Goal: Task Accomplishment & Management: Manage account settings

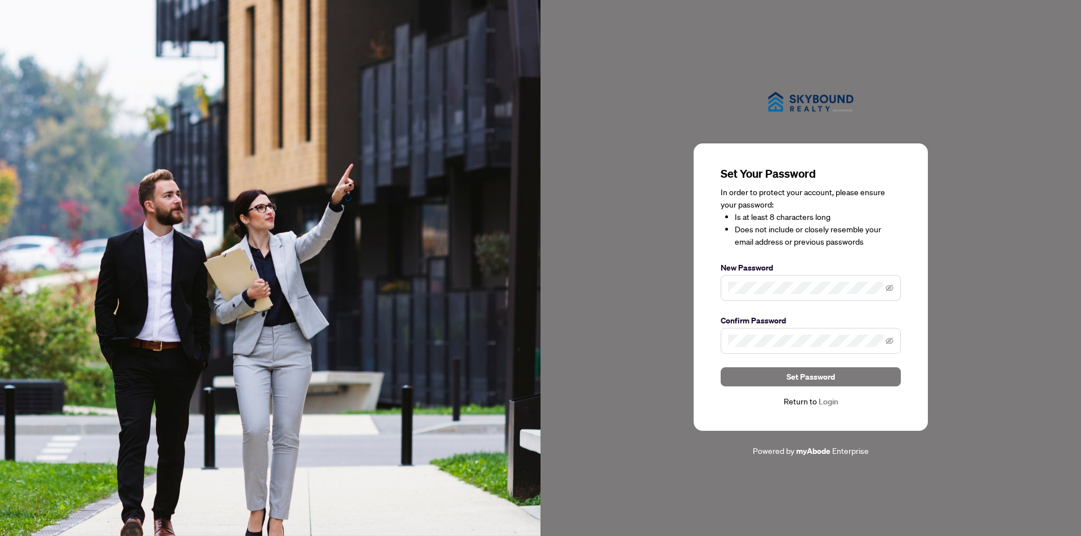
click at [784, 326] on label "Confirm Password" at bounding box center [811, 321] width 180 height 12
click at [800, 378] on span "Set Password" at bounding box center [810, 377] width 48 height 18
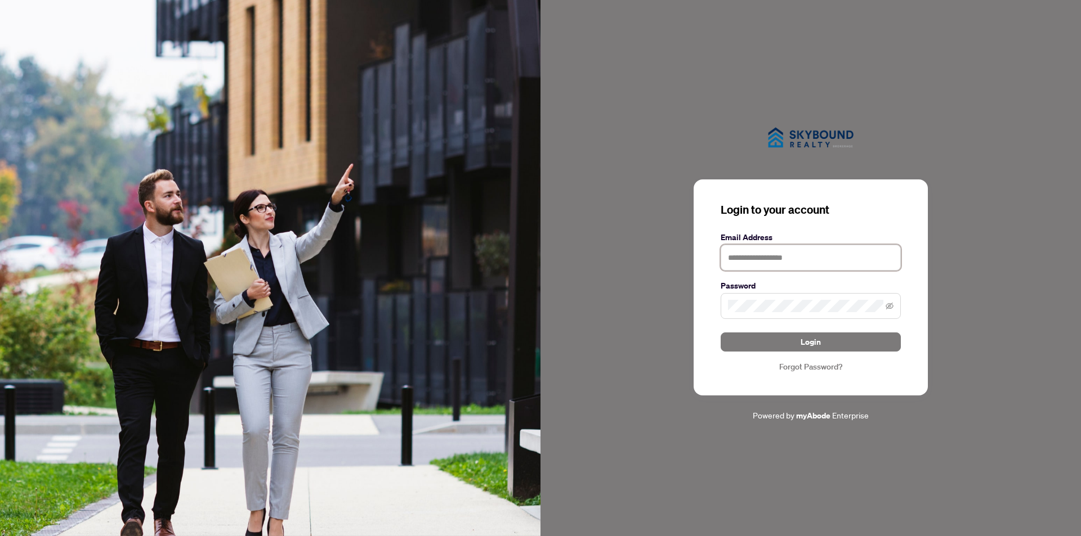
type input "**********"
click at [829, 344] on button "Login" at bounding box center [811, 342] width 180 height 19
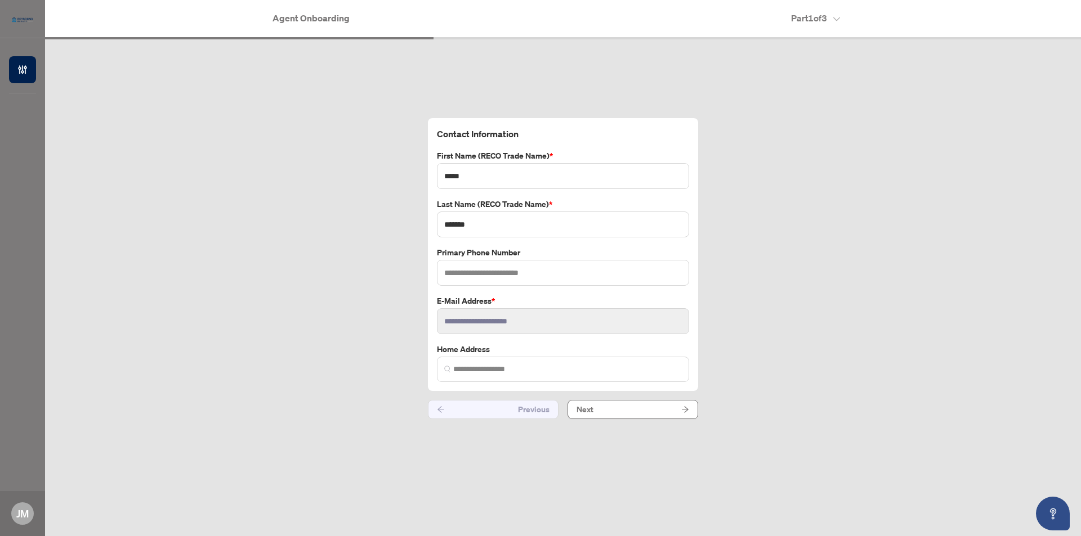
click at [357, 237] on div "**********" at bounding box center [563, 268] width 1036 height 459
click at [612, 402] on button "Next" at bounding box center [632, 409] width 131 height 19
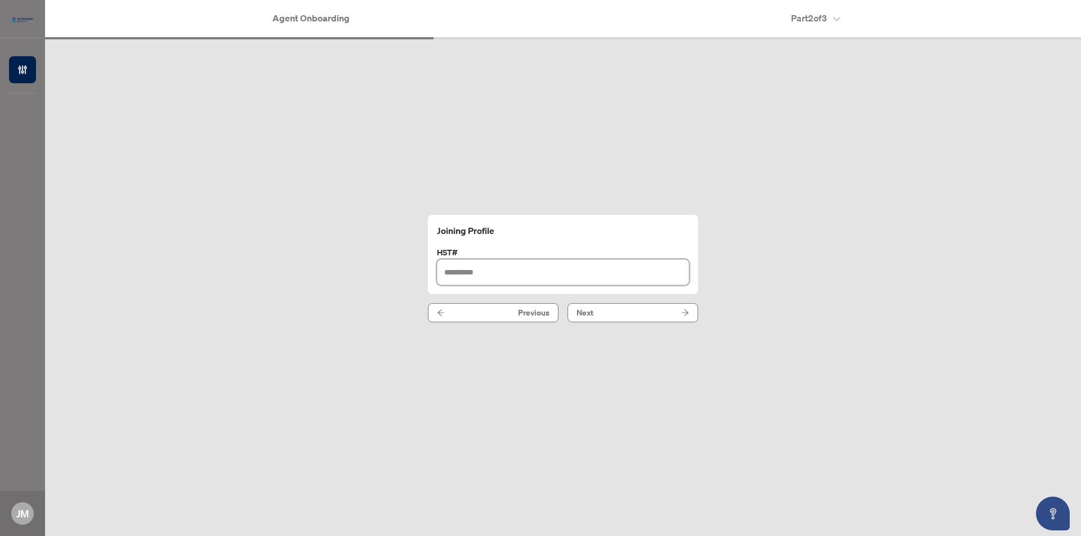
click at [510, 264] on input "text" at bounding box center [563, 273] width 252 height 26
type input "**********"
click at [592, 313] on button "Next" at bounding box center [632, 312] width 131 height 19
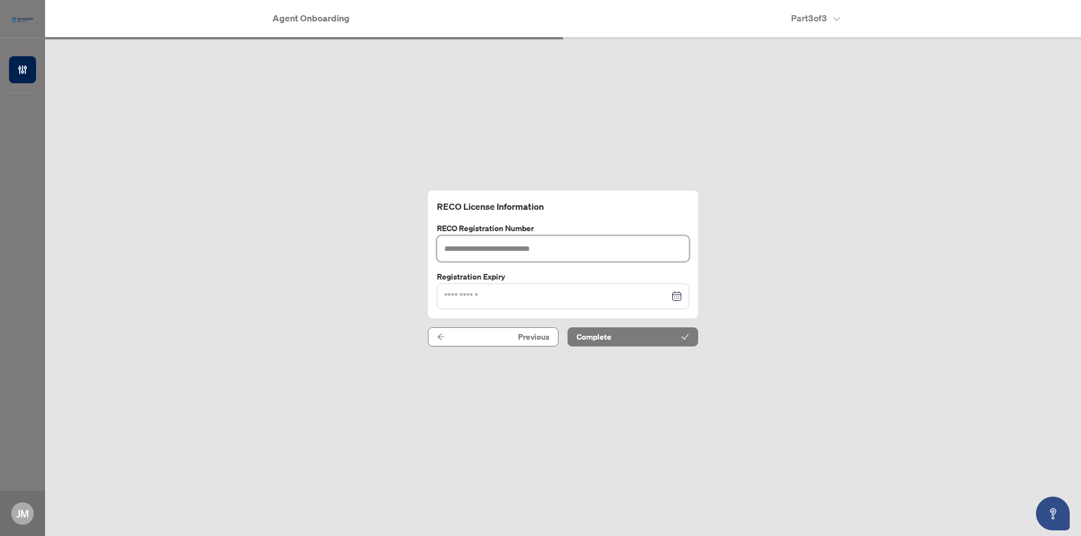
click at [475, 245] on input "text" at bounding box center [563, 249] width 252 height 26
click at [678, 298] on div at bounding box center [563, 296] width 238 height 12
type input "*******"
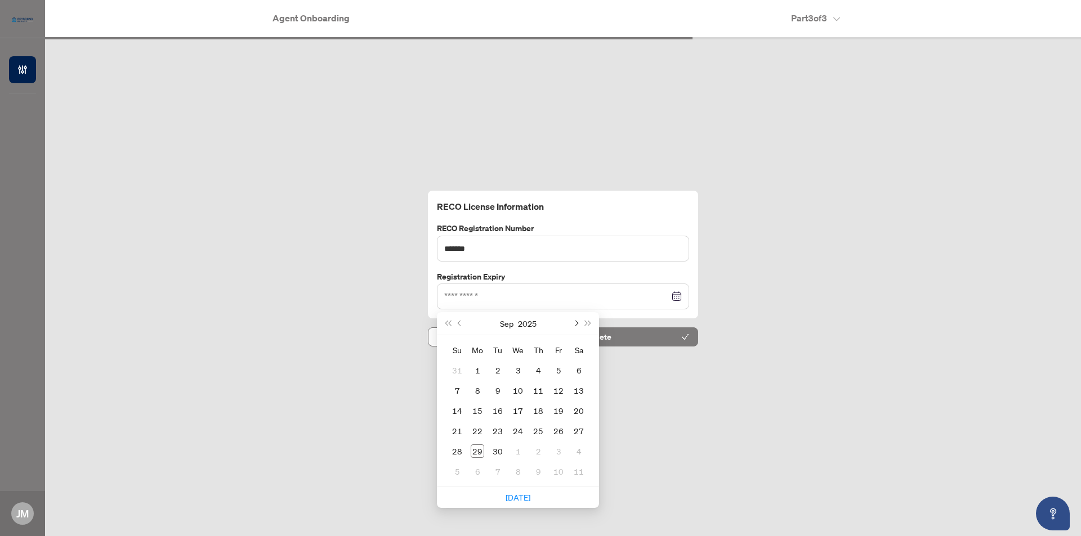
click at [574, 324] on button "Next month (PageDown)" at bounding box center [575, 323] width 12 height 23
click at [574, 324] on span "Next month (PageDown)" at bounding box center [575, 324] width 6 height 6
click at [572, 324] on button "Next month (PageDown)" at bounding box center [575, 323] width 12 height 23
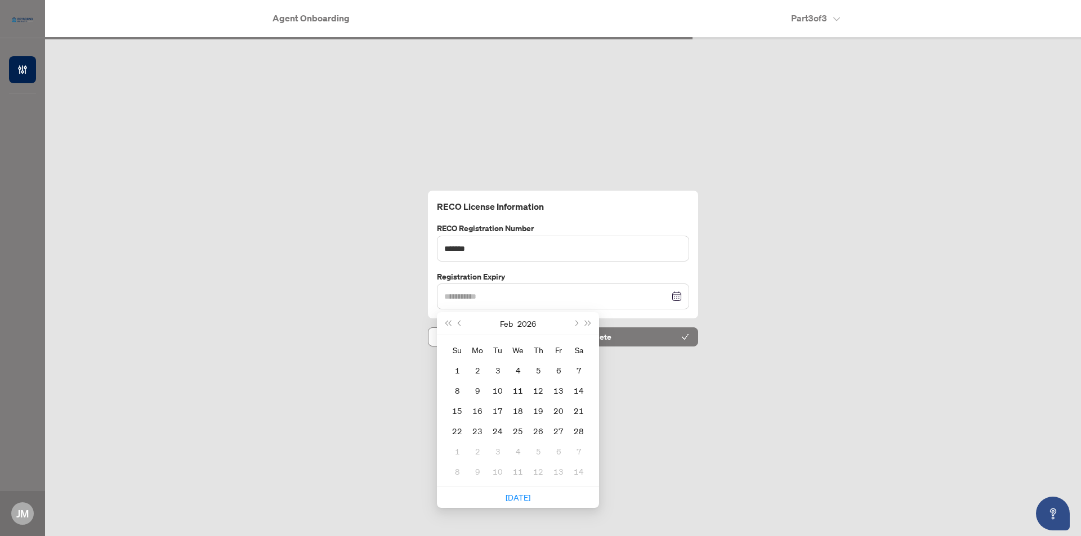
type input "**********"
click at [456, 432] on div "22" at bounding box center [457, 431] width 14 height 14
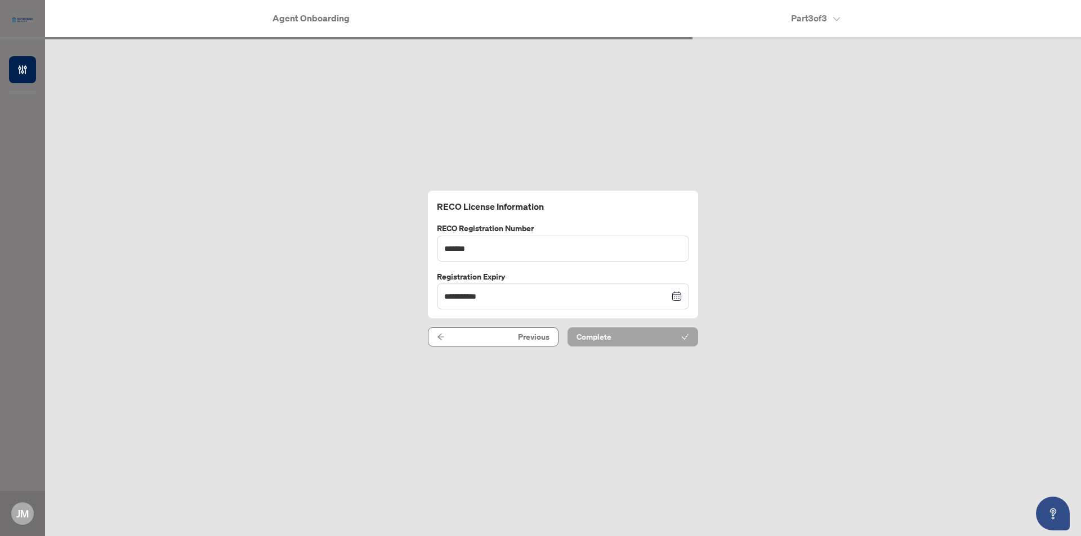
click at [615, 339] on button "Complete" at bounding box center [632, 337] width 131 height 19
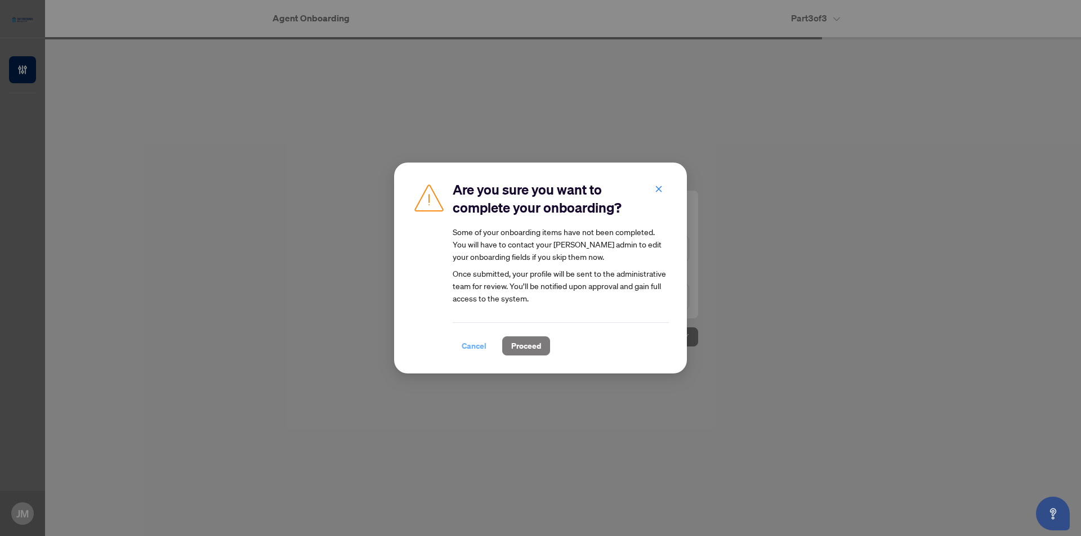
click at [471, 347] on span "Cancel" at bounding box center [474, 346] width 25 height 18
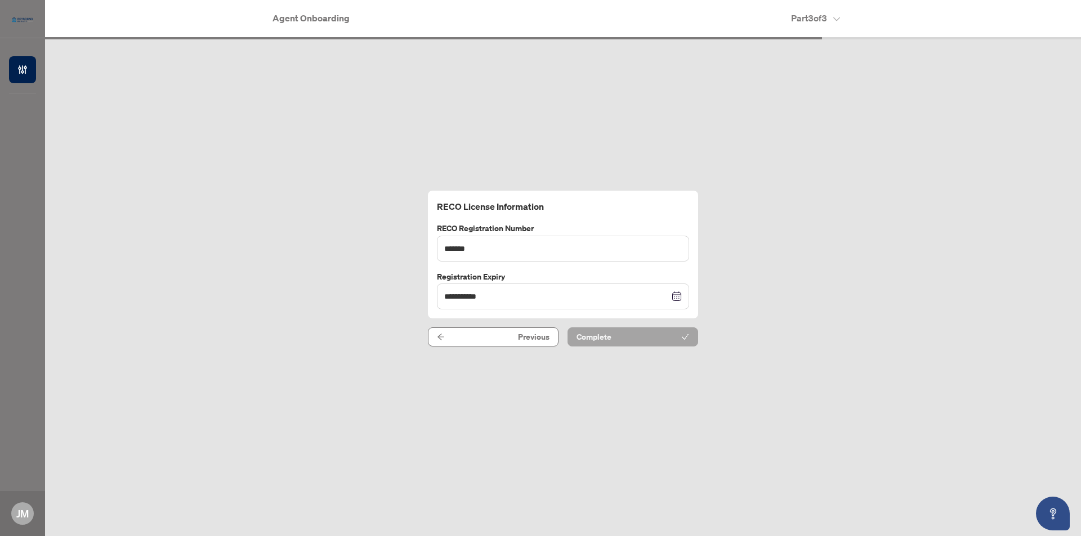
click at [616, 340] on button "Complete" at bounding box center [632, 337] width 131 height 19
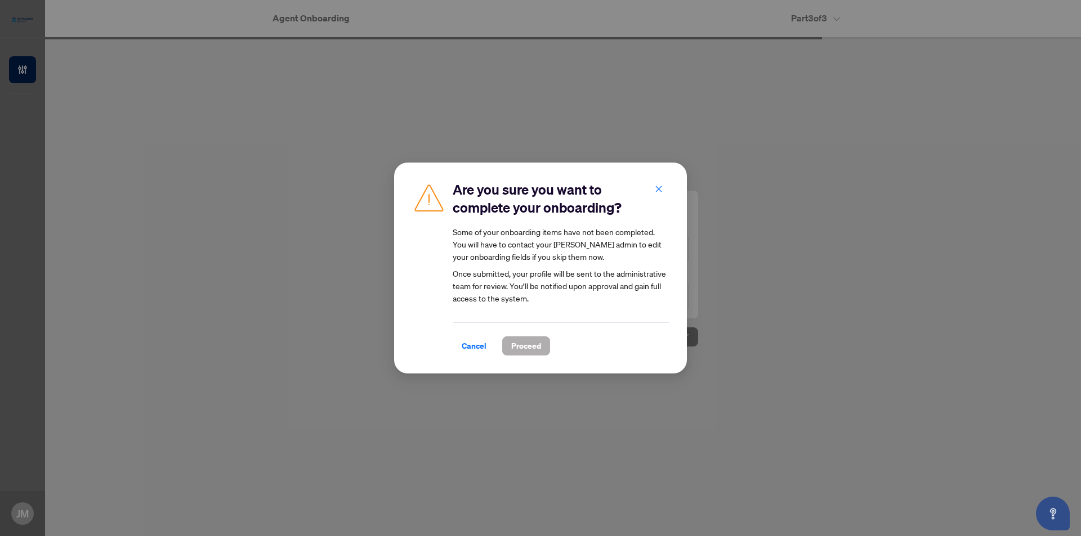
click at [532, 343] on span "Proceed" at bounding box center [526, 346] width 30 height 18
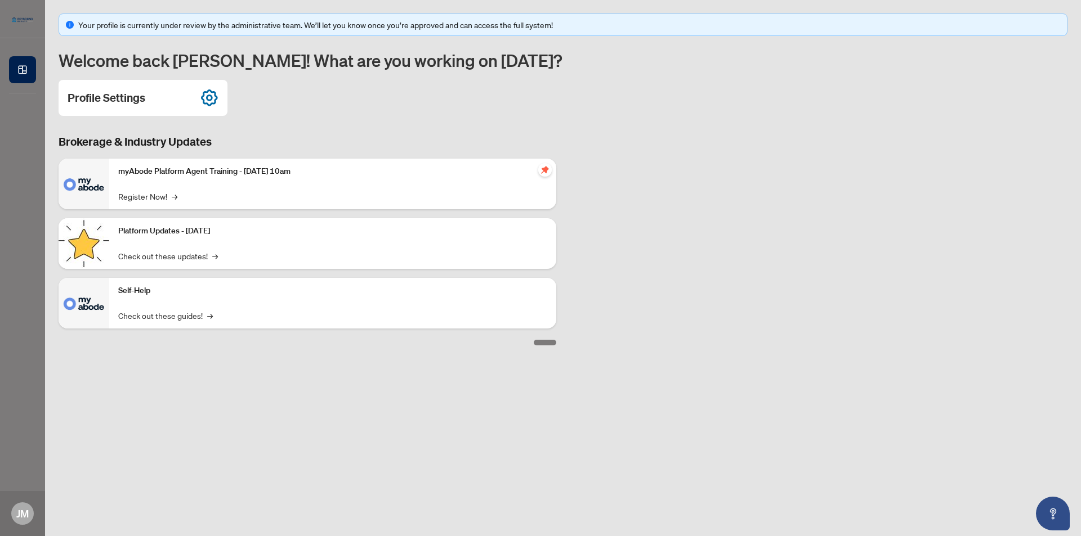
click at [421, 87] on div "Profile Settings" at bounding box center [563, 98] width 1009 height 36
click at [169, 189] on div "myAbode Platform Agent Training - [DATE] 10am Register Now! →" at bounding box center [332, 184] width 447 height 51
click at [174, 170] on p "myAbode Platform Agent Training - [DATE] 10am" at bounding box center [332, 172] width 429 height 12
click at [166, 200] on link "Register Now! →" at bounding box center [147, 196] width 59 height 12
click at [368, 102] on div "Profile Settings" at bounding box center [563, 98] width 1009 height 36
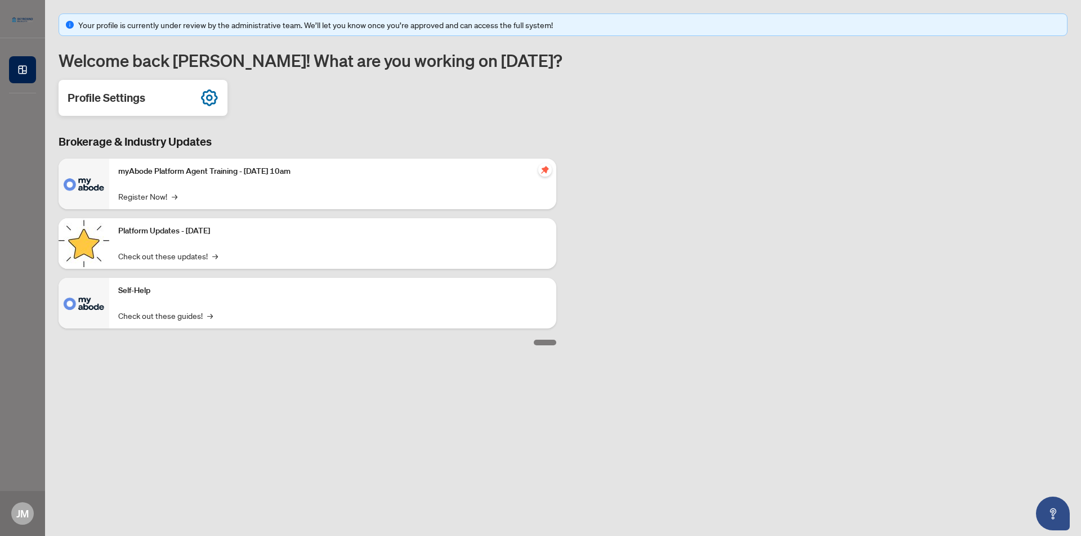
click at [206, 97] on icon at bounding box center [209, 98] width 18 height 18
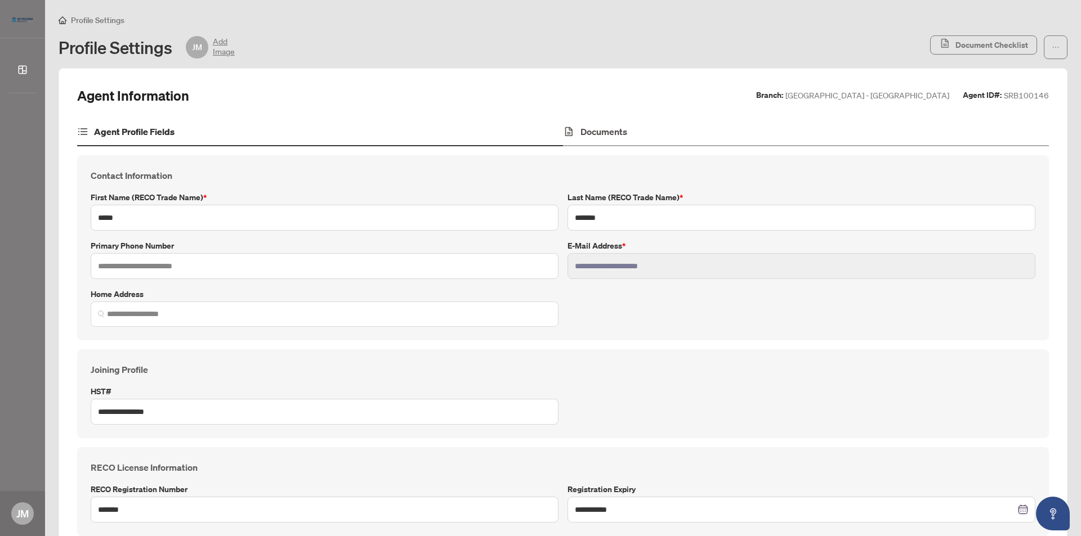
click at [580, 127] on h4 "Documents" at bounding box center [603, 132] width 47 height 14
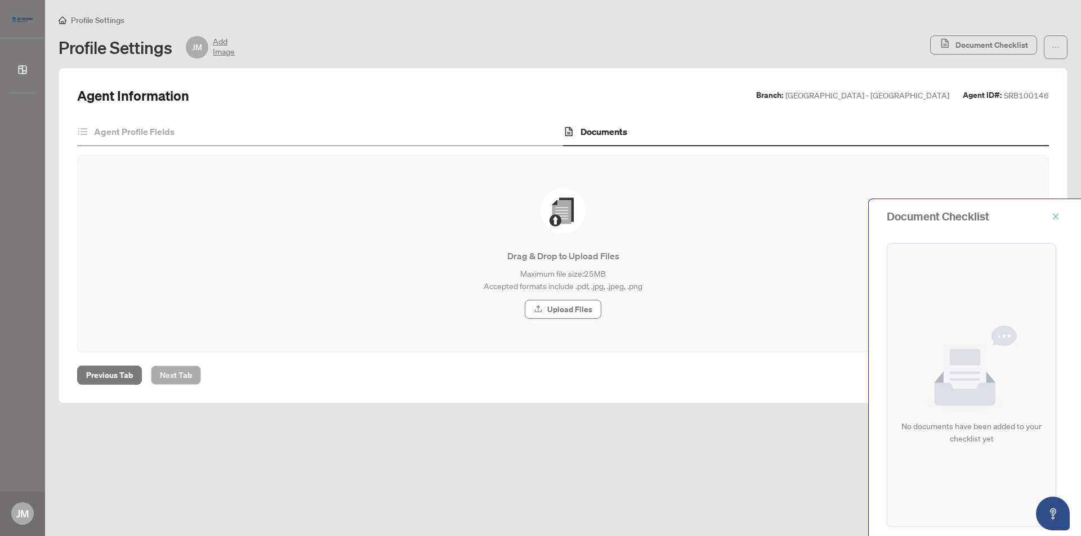
click at [1055, 216] on icon "close" at bounding box center [1056, 216] width 6 height 6
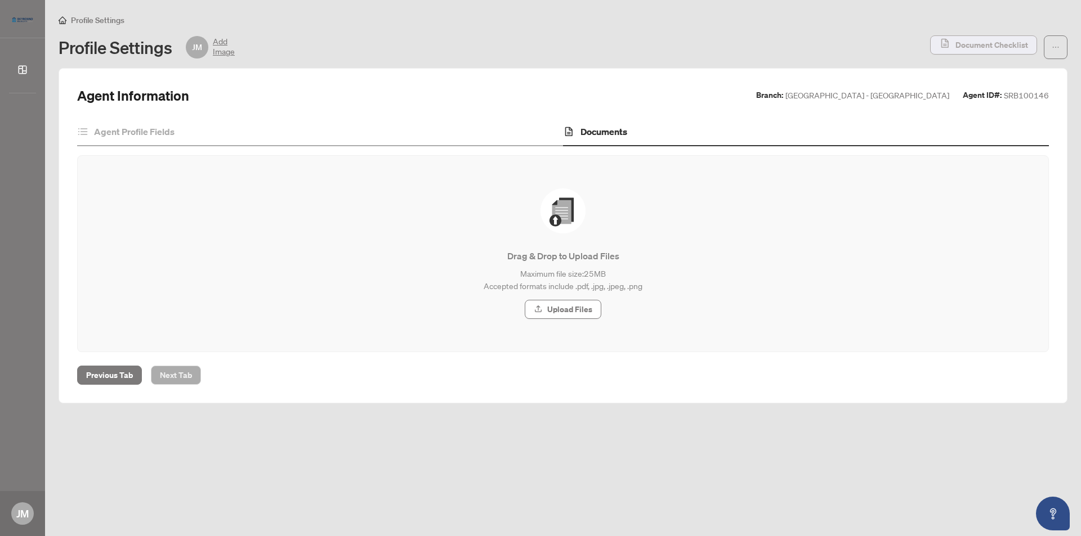
click at [1014, 46] on span "Document Checklist" at bounding box center [991, 45] width 73 height 18
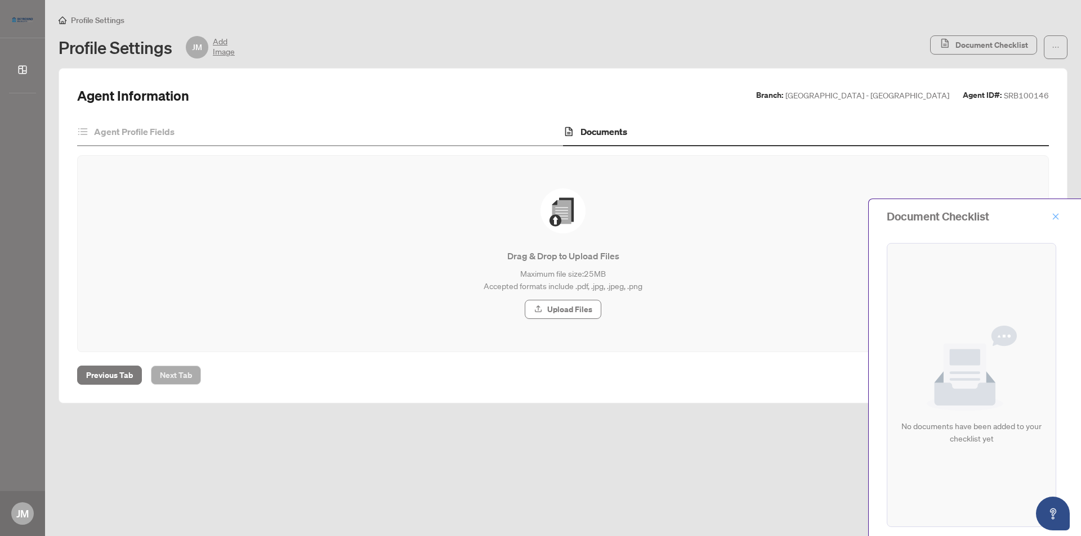
click at [1054, 215] on icon "close" at bounding box center [1056, 216] width 6 height 6
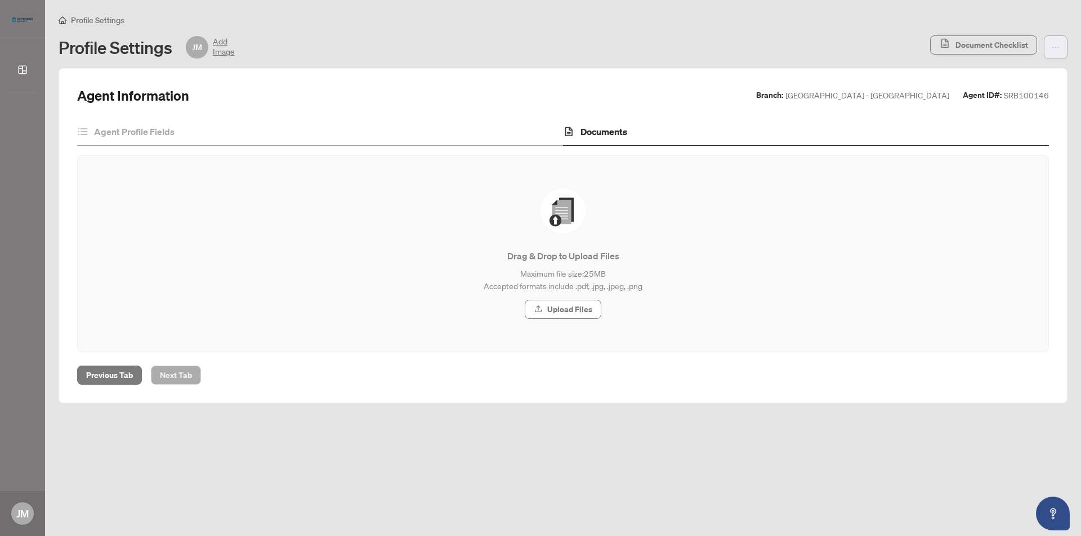
click at [1053, 47] on icon "ellipsis" at bounding box center [1056, 47] width 8 height 8
drag, startPoint x: 392, startPoint y: 29, endPoint x: 375, endPoint y: 26, distance: 17.0
click at [382, 27] on div "Profile Settings Profile Settings JM Add Image Document Checklist" at bounding box center [563, 37] width 1009 height 46
drag, startPoint x: 351, startPoint y: 28, endPoint x: 345, endPoint y: 30, distance: 6.6
click at [351, 28] on div "Profile Settings Profile Settings JM Add Image Document Checklist" at bounding box center [563, 37] width 1009 height 46
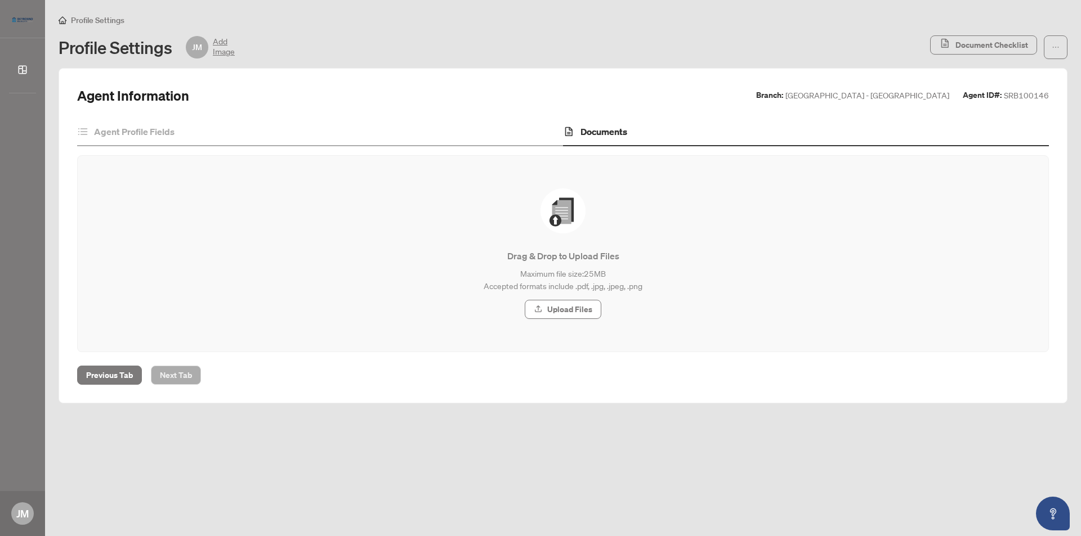
click at [88, 20] on span "Profile Settings" at bounding box center [97, 20] width 53 height 10
click at [67, 15] on span "Profile Settings" at bounding box center [92, 20] width 66 height 10
click at [77, 16] on span "Profile Settings" at bounding box center [97, 20] width 53 height 10
click at [241, 15] on div "Profile Settings" at bounding box center [563, 20] width 1009 height 13
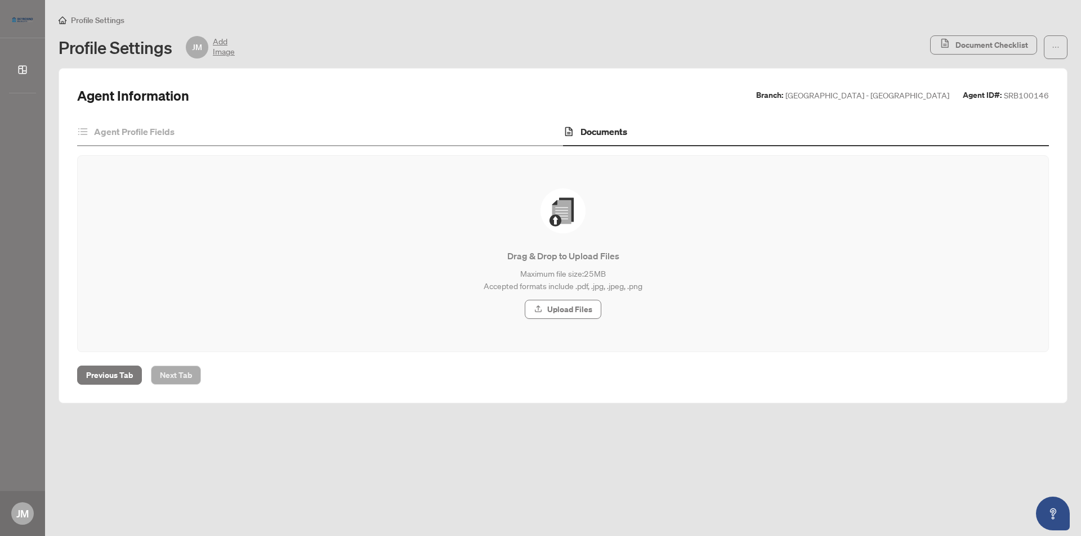
click at [378, 56] on div "Profile Settings JM Add Image" at bounding box center [491, 47] width 865 height 23
click at [164, 463] on main "Profile Settings Profile Settings JM Add Image Document Checklist Agent Informa…" at bounding box center [563, 268] width 1036 height 536
click at [196, 406] on main "Profile Settings Profile Settings JM Add Image Document Checklist Agent Informa…" at bounding box center [563, 268] width 1036 height 536
click at [342, 34] on div "Profile Settings Profile Settings JM Add Image Document Checklist" at bounding box center [563, 37] width 1009 height 46
click at [406, 26] on div "Profile Settings Profile Settings JM Add Image Document Checklist" at bounding box center [563, 37] width 1009 height 46
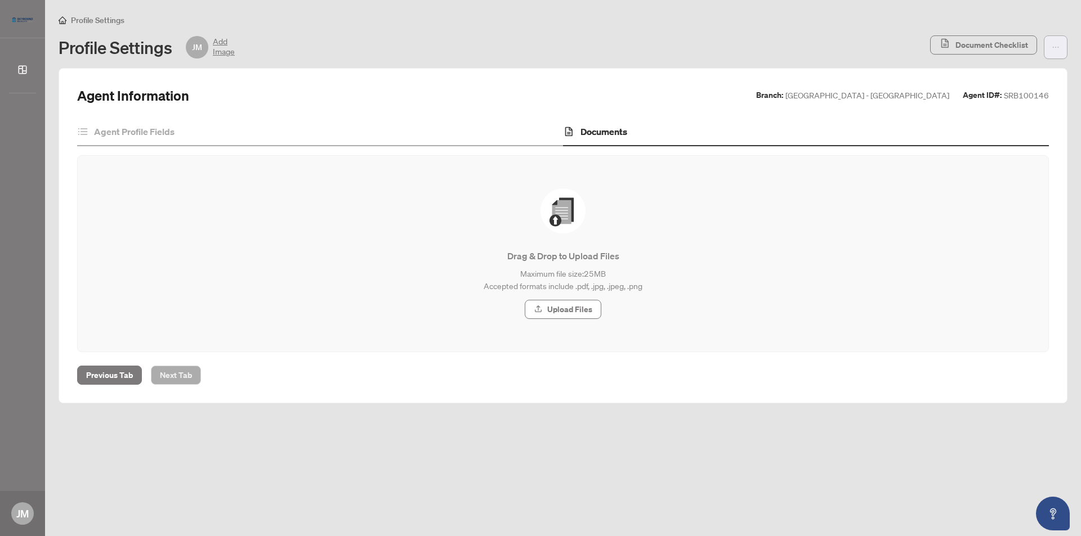
click at [1055, 43] on icon "ellipsis" at bounding box center [1056, 47] width 8 height 8
click at [844, 36] on div "Profile Settings JM Add Image" at bounding box center [491, 47] width 865 height 23
drag, startPoint x: 363, startPoint y: 471, endPoint x: 347, endPoint y: 460, distance: 18.6
click at [360, 471] on main "Profile Settings Profile Settings JM Add Image Document Checklist Agent Informa…" at bounding box center [563, 268] width 1036 height 536
click at [93, 17] on span "Profile Settings" at bounding box center [97, 20] width 53 height 10
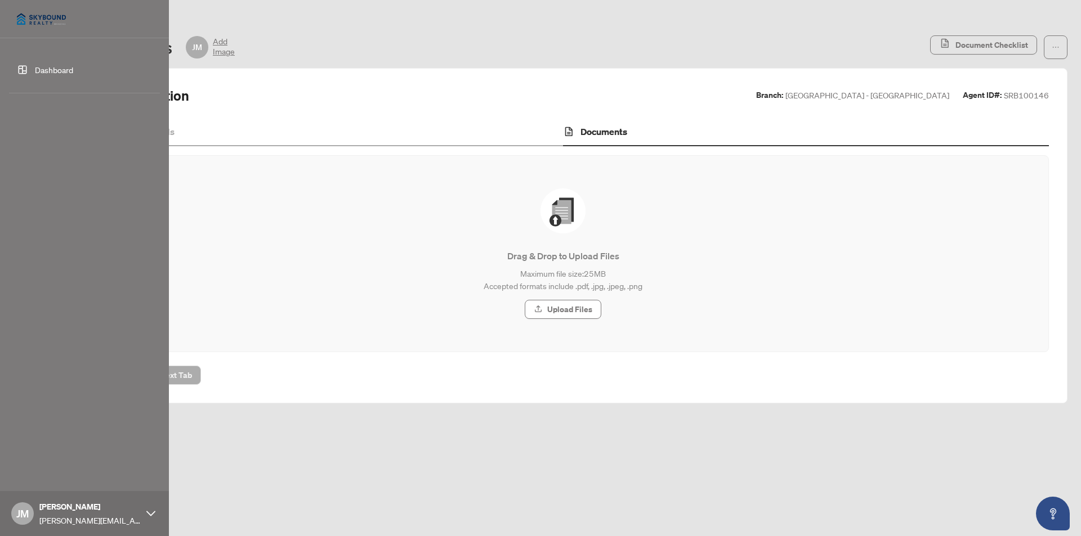
click at [44, 20] on img at bounding box center [41, 19] width 65 height 27
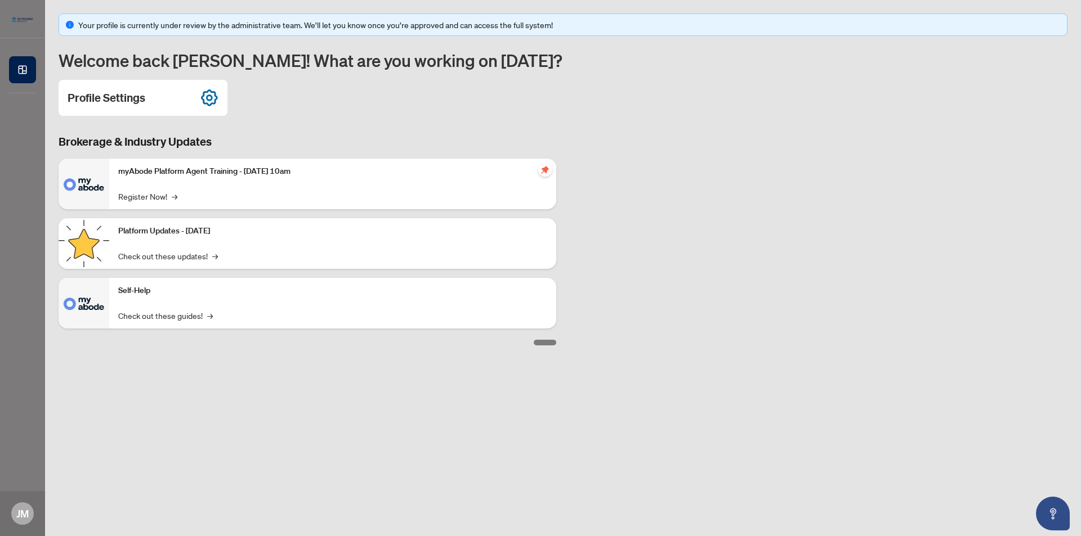
click at [849, 232] on div "Brokerage & Industry Updates myAbode Platform Agent Training - [DATE] 10am Regi…" at bounding box center [563, 240] width 1022 height 212
click at [390, 119] on div "Your profile is currently under review by the administrative team. We’ll let yo…" at bounding box center [563, 180] width 1009 height 332
click at [257, 520] on main "Your profile is currently under review by the administrative team. We’ll let yo…" at bounding box center [563, 268] width 1036 height 536
drag, startPoint x: 261, startPoint y: 436, endPoint x: 421, endPoint y: 313, distance: 201.9
click at [261, 436] on main "Your profile is currently under review by the administrative team. We’ll let yo…" at bounding box center [563, 268] width 1036 height 536
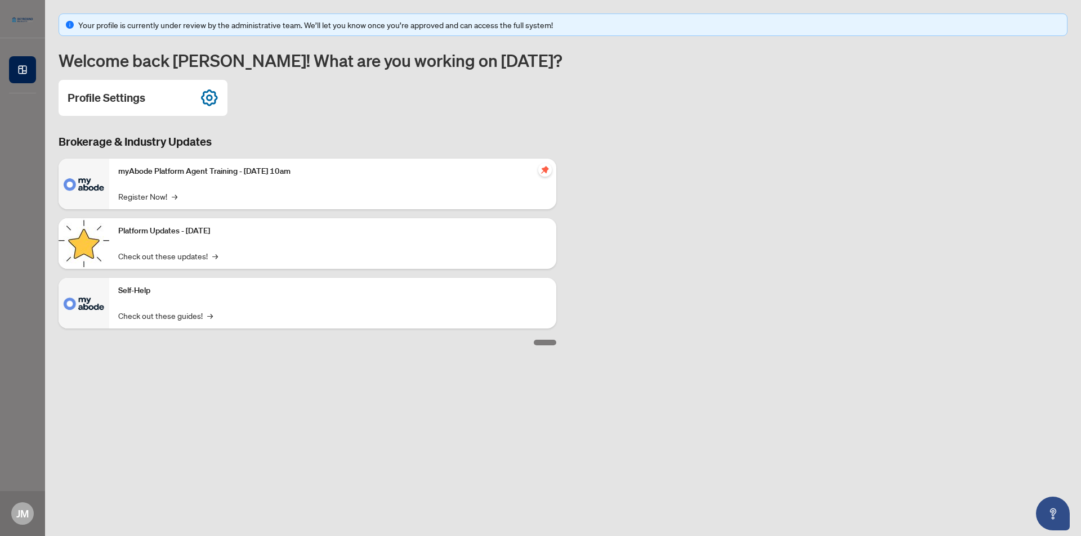
click at [661, 141] on div "Brokerage & Industry Updates myAbode Platform Agent Training - [DATE] 10am Regi…" at bounding box center [563, 240] width 1022 height 212
click at [173, 400] on main "Your profile is currently under review by the administrative team. We’ll let yo…" at bounding box center [563, 268] width 1036 height 536
click at [354, 38] on div "Your profile is currently under review by the administrative team. We’ll let yo…" at bounding box center [563, 180] width 1009 height 332
click at [312, 100] on div "Profile Settings" at bounding box center [563, 98] width 1009 height 36
click at [208, 96] on icon at bounding box center [209, 98] width 7 height 7
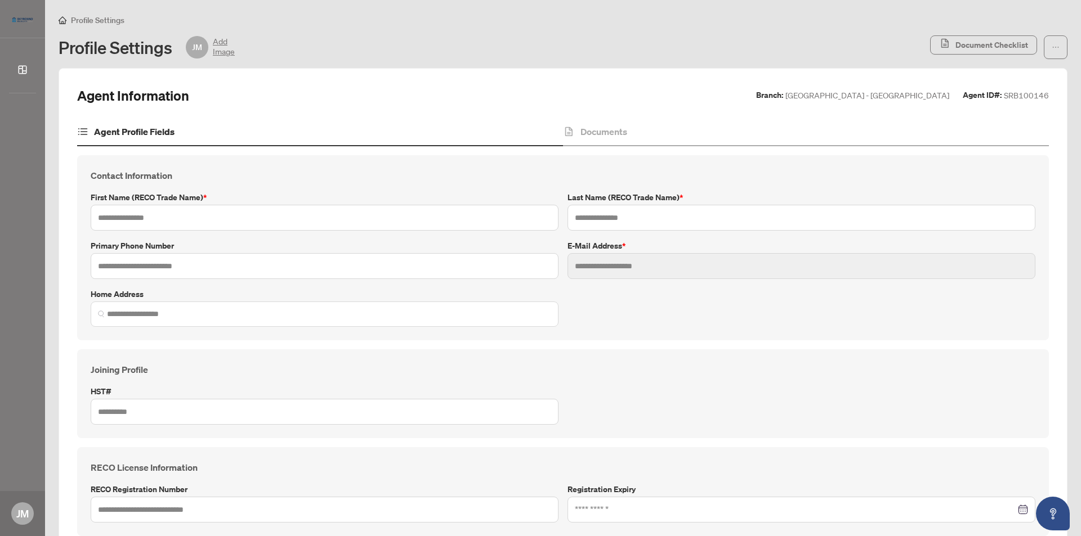
type input "*****"
type input "*******"
type input "**********"
type input "*******"
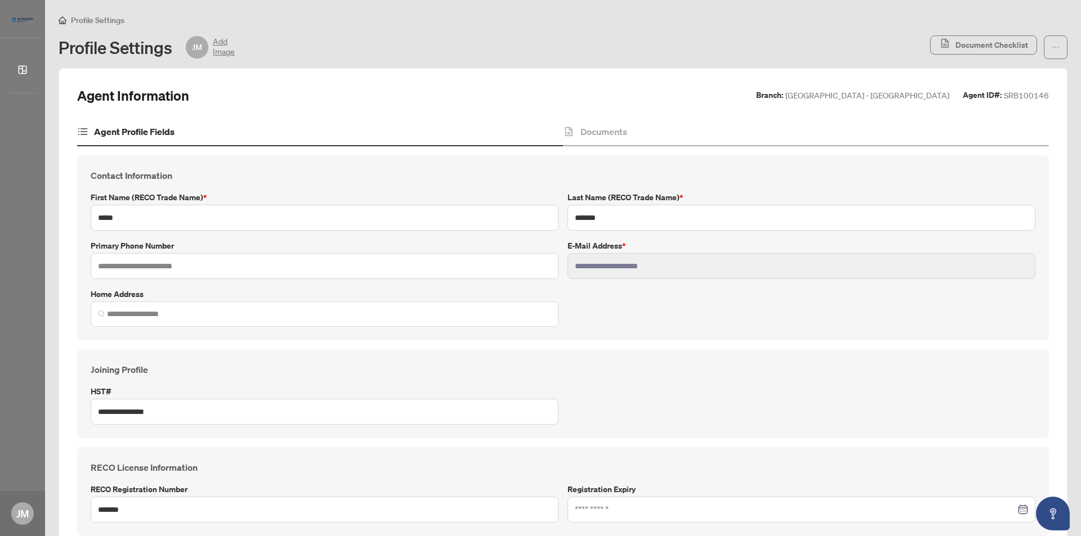
type input "**********"
click at [101, 19] on span "Profile Settings" at bounding box center [97, 20] width 53 height 10
click at [229, 47] on span "Add Image" at bounding box center [224, 47] width 22 height 23
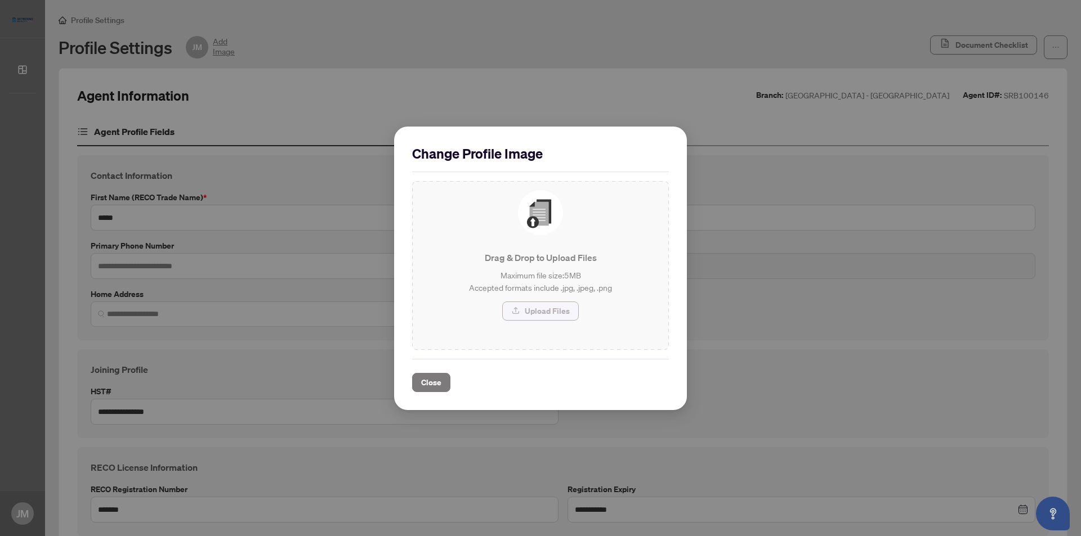
click at [567, 311] on button "Upload Files" at bounding box center [540, 311] width 77 height 19
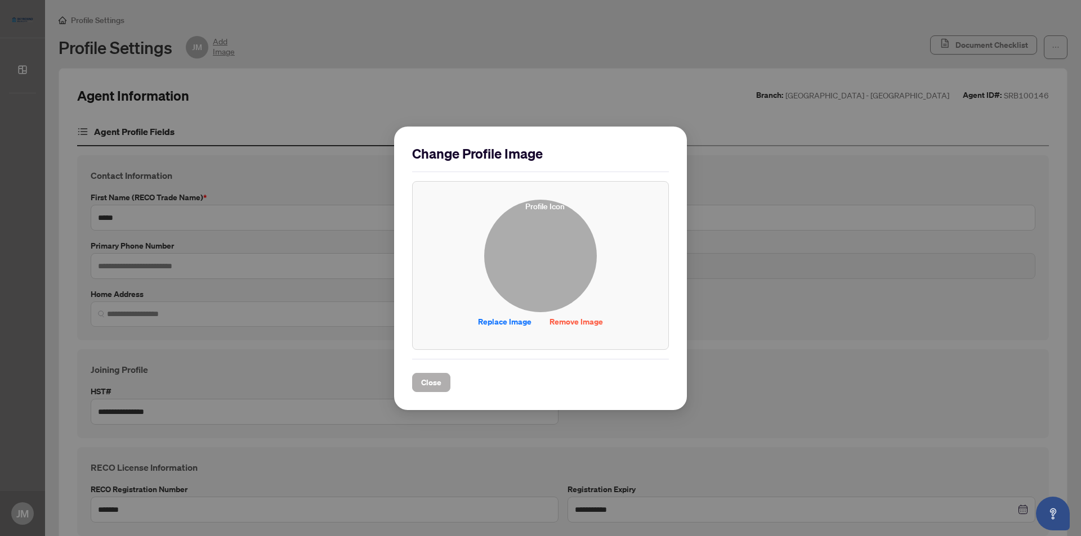
click at [426, 382] on span "Close" at bounding box center [431, 383] width 20 height 18
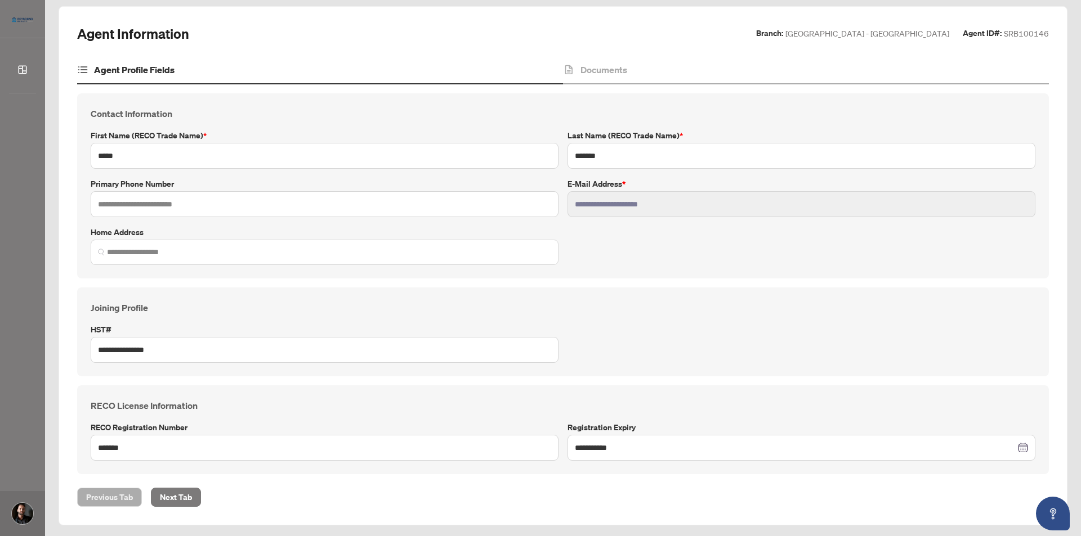
scroll to position [64, 0]
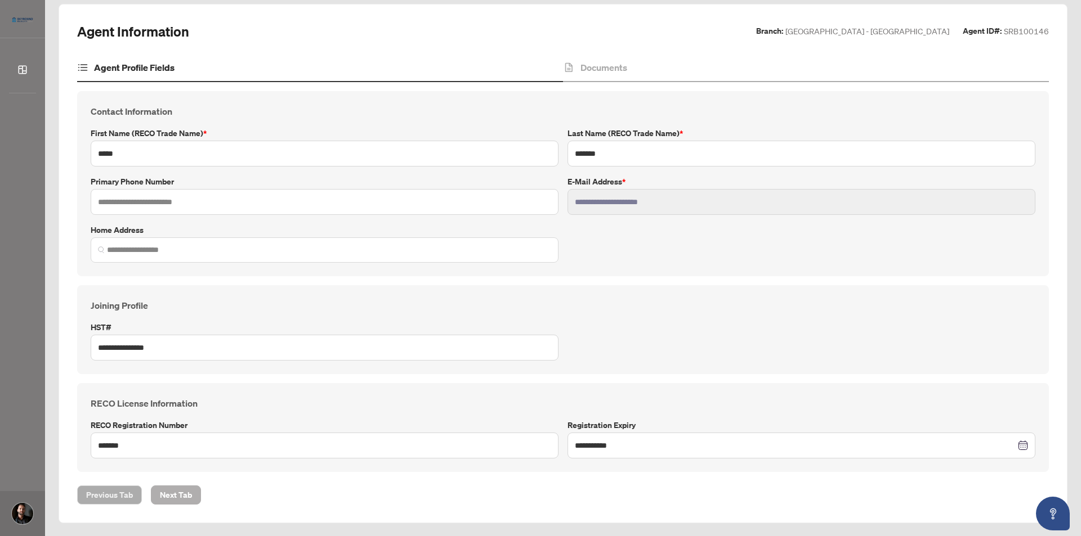
click at [164, 491] on span "Next Tab" at bounding box center [176, 495] width 32 height 18
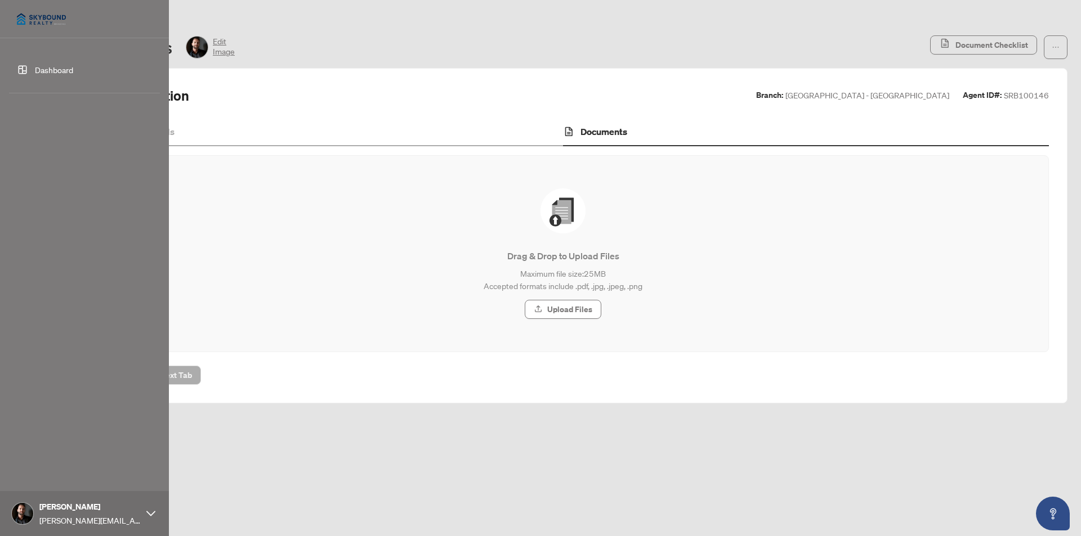
click at [53, 65] on link "Dashboard" at bounding box center [54, 70] width 38 height 10
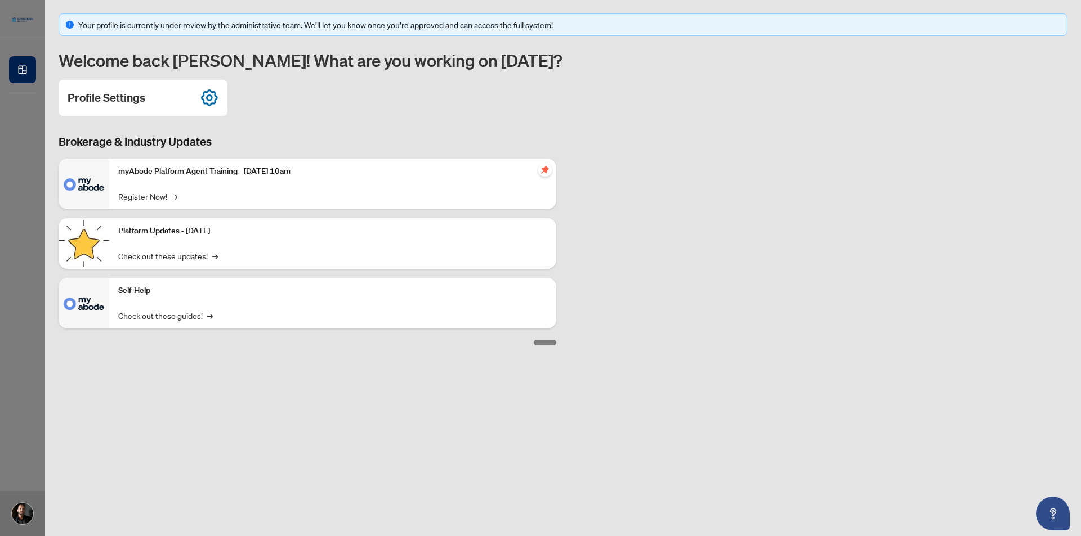
click at [758, 332] on div "Brokerage & Industry Updates myAbode Platform Agent Training - [DATE] 10am Regi…" at bounding box center [563, 240] width 1022 height 212
click at [147, 483] on main "Your profile is currently under review by the administrative team. We’ll let yo…" at bounding box center [563, 268] width 1036 height 536
click at [128, 319] on link "Check out these guides! →" at bounding box center [165, 316] width 95 height 12
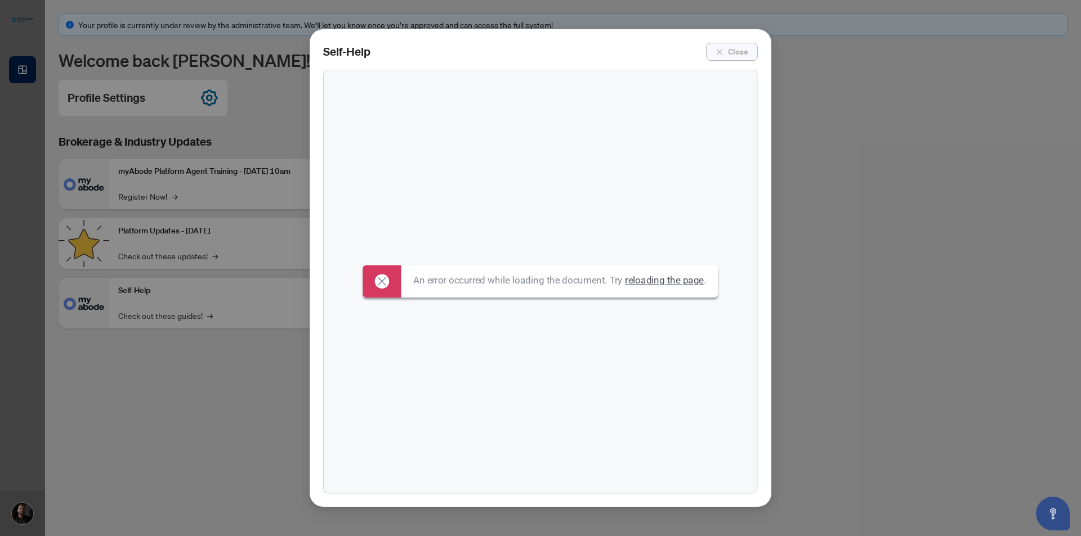
click at [732, 48] on span "Close" at bounding box center [738, 52] width 20 height 18
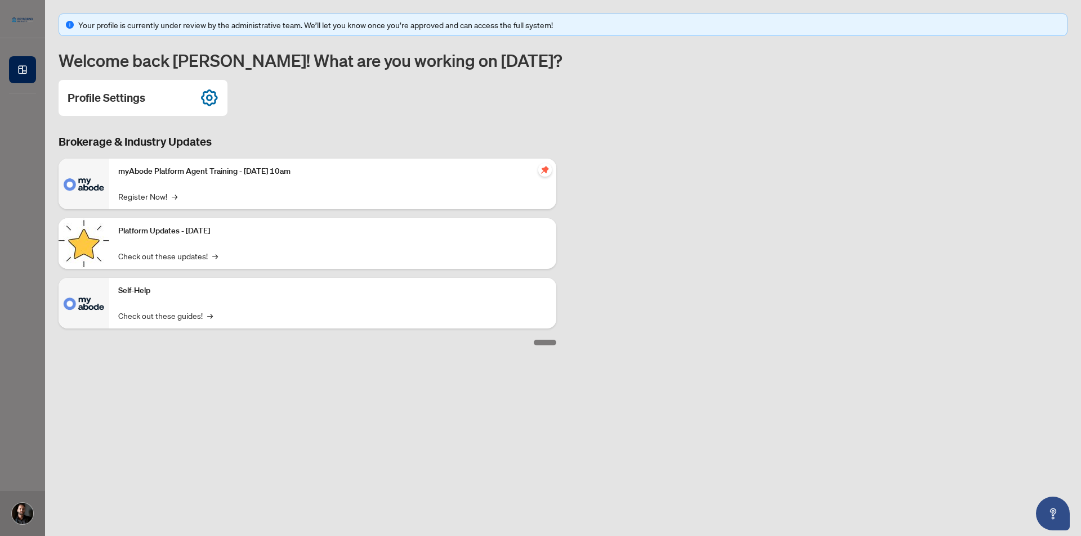
click at [149, 302] on div "Self-Help Check out these guides! →" at bounding box center [332, 303] width 447 height 51
click at [138, 316] on link "Check out these guides! →" at bounding box center [165, 316] width 95 height 12
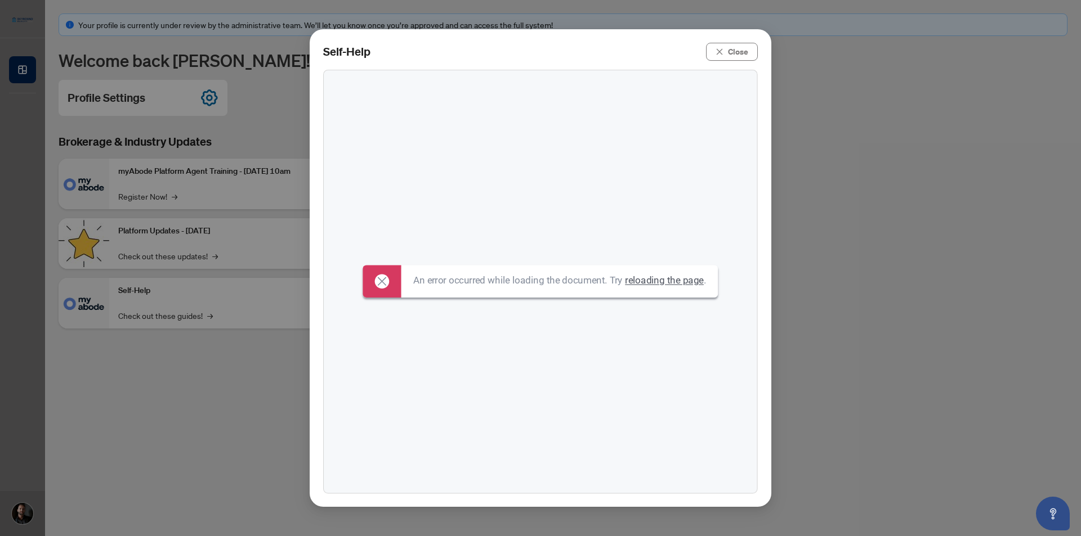
click at [379, 282] on icon at bounding box center [382, 282] width 8 height 8
click at [739, 51] on span "Close" at bounding box center [738, 52] width 20 height 18
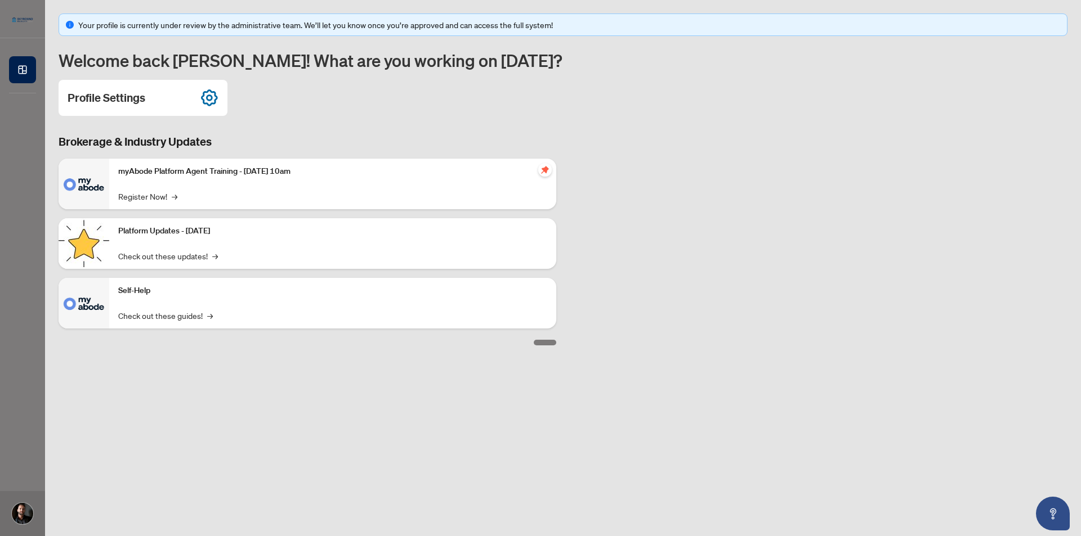
click at [352, 132] on div "Your profile is currently under review by the administrative team. We’ll let yo…" at bounding box center [563, 180] width 1009 height 332
click at [191, 312] on link "Check out these guides! →" at bounding box center [165, 316] width 95 height 12
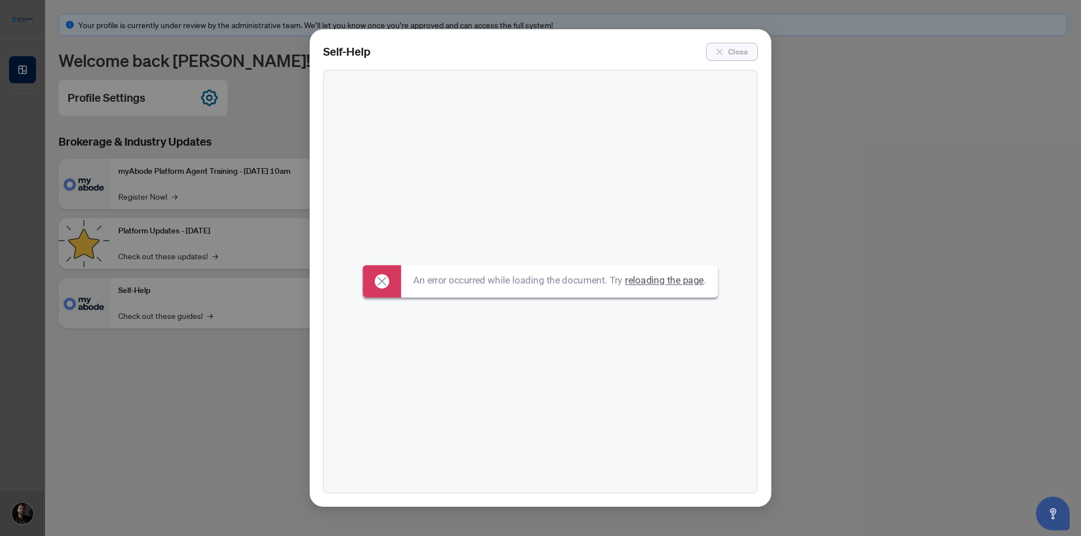
click at [734, 47] on span "Close" at bounding box center [738, 52] width 20 height 18
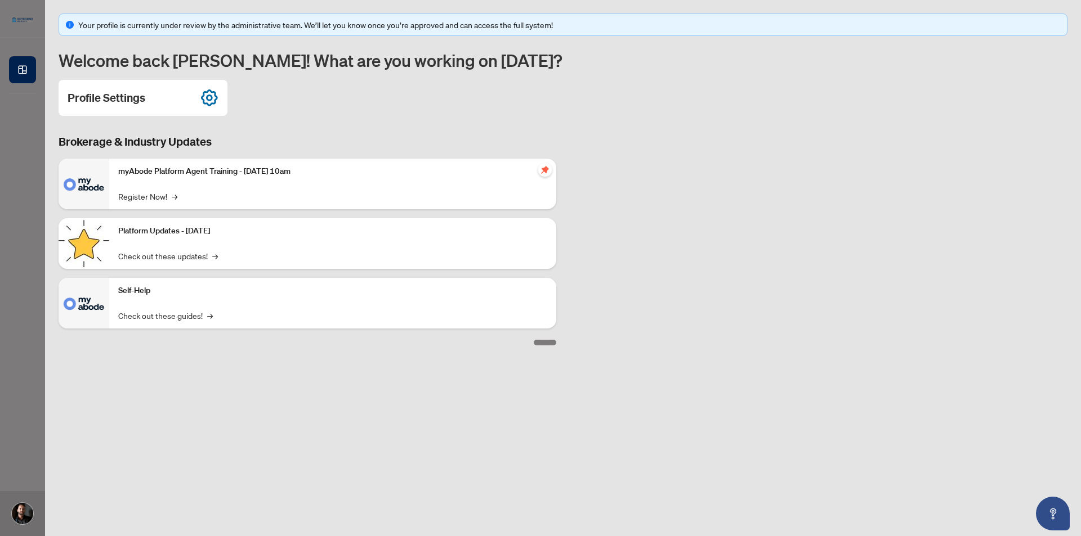
click at [227, 231] on p "Platform Updates - [DATE]" at bounding box center [332, 231] width 429 height 12
click at [137, 253] on link "Check out these updates! →" at bounding box center [168, 256] width 100 height 12
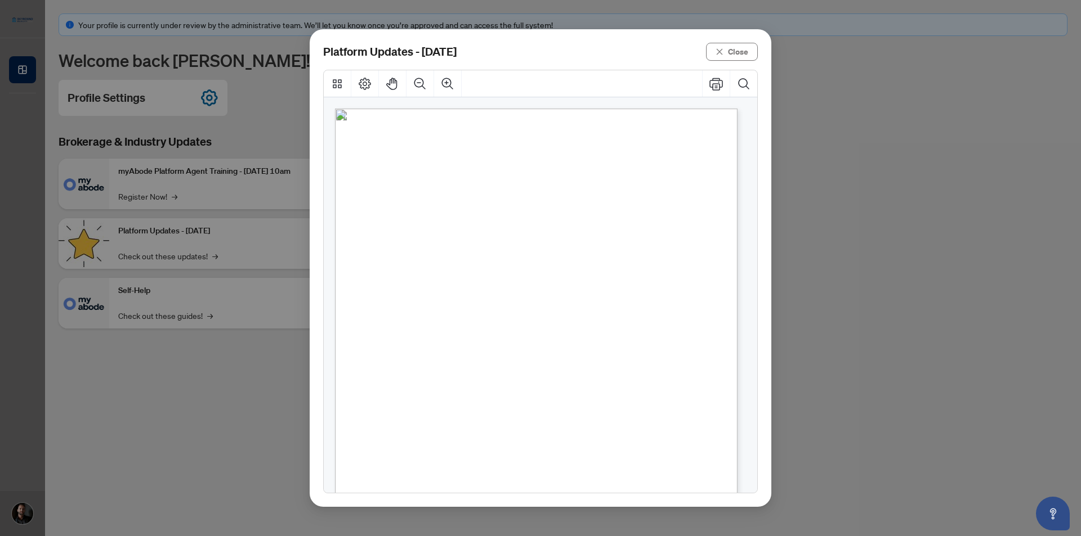
scroll to position [147, 0]
click at [733, 53] on span "Close" at bounding box center [738, 52] width 20 height 18
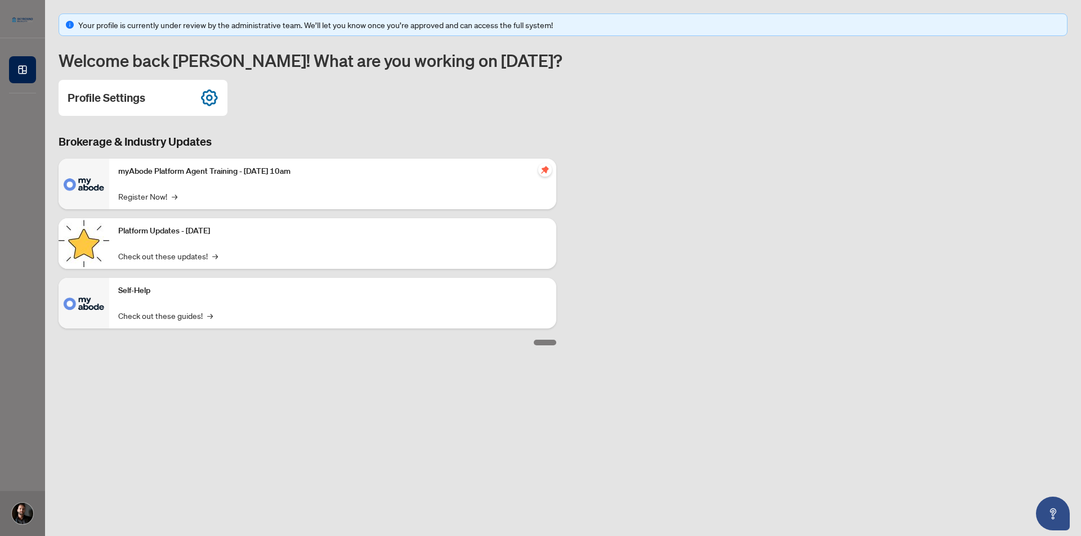
click at [245, 190] on div "myAbode Platform Agent Training - [DATE] 10am Register Now! →" at bounding box center [332, 184] width 447 height 51
click at [160, 196] on link "Register Now! →" at bounding box center [147, 196] width 59 height 12
click at [312, 453] on main "Your profile is currently under review by the administrative team. We’ll let yo…" at bounding box center [563, 268] width 1036 height 536
click at [532, 112] on div "Profile Settings" at bounding box center [563, 98] width 1009 height 36
click at [952, 83] on div "Profile Settings" at bounding box center [563, 98] width 1009 height 36
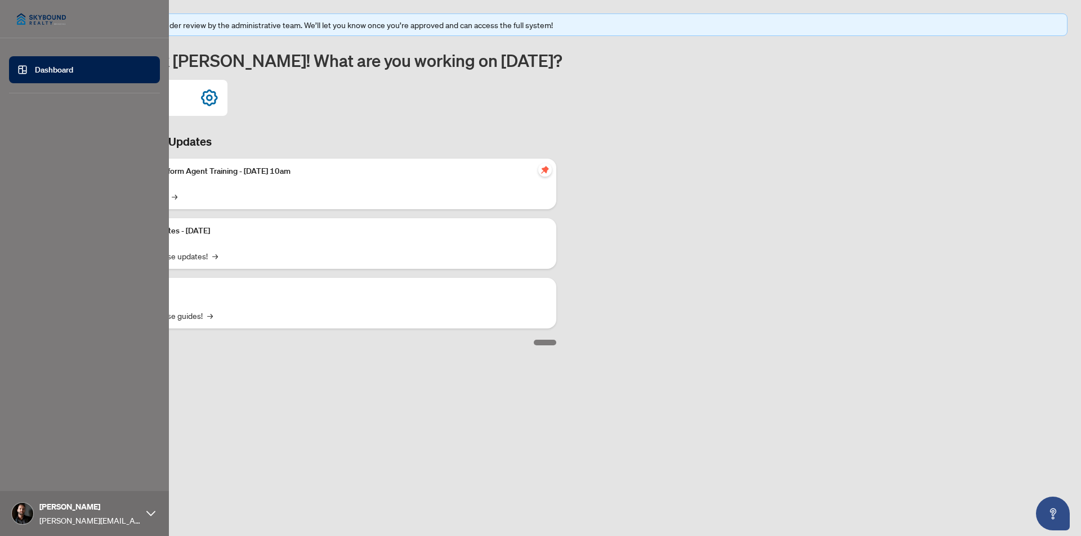
click at [39, 68] on link "Dashboard" at bounding box center [54, 70] width 38 height 10
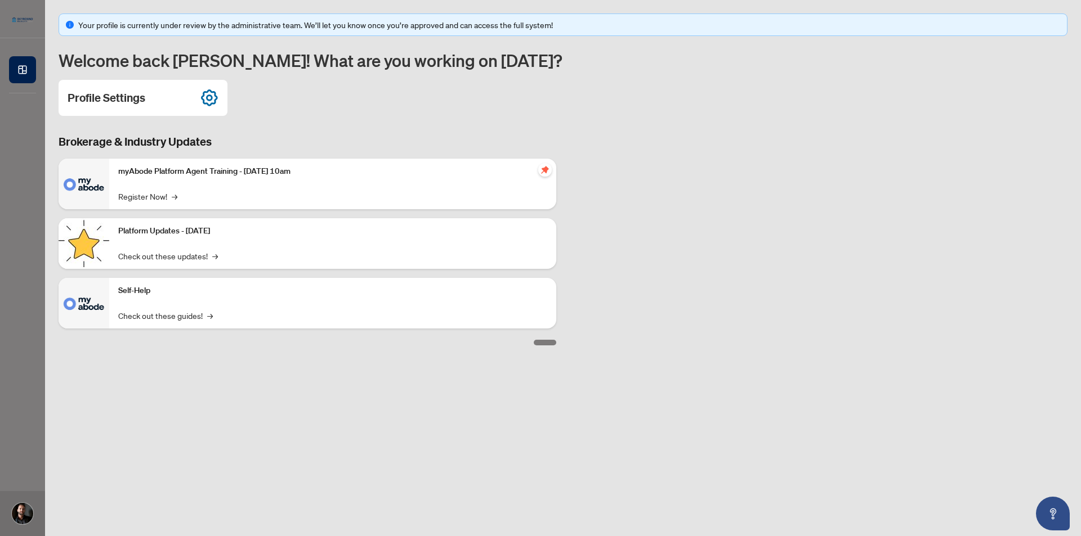
click at [458, 82] on div "Profile Settings" at bounding box center [563, 98] width 1009 height 36
click at [542, 342] on div at bounding box center [545, 343] width 23 height 6
click at [190, 302] on div "Self-Help Check out these guides! →" at bounding box center [332, 303] width 447 height 51
click at [313, 108] on div "Profile Settings" at bounding box center [563, 98] width 1009 height 36
click at [941, 76] on div "Your profile is currently under review by the administrative team. We’ll let yo…" at bounding box center [563, 180] width 1009 height 332
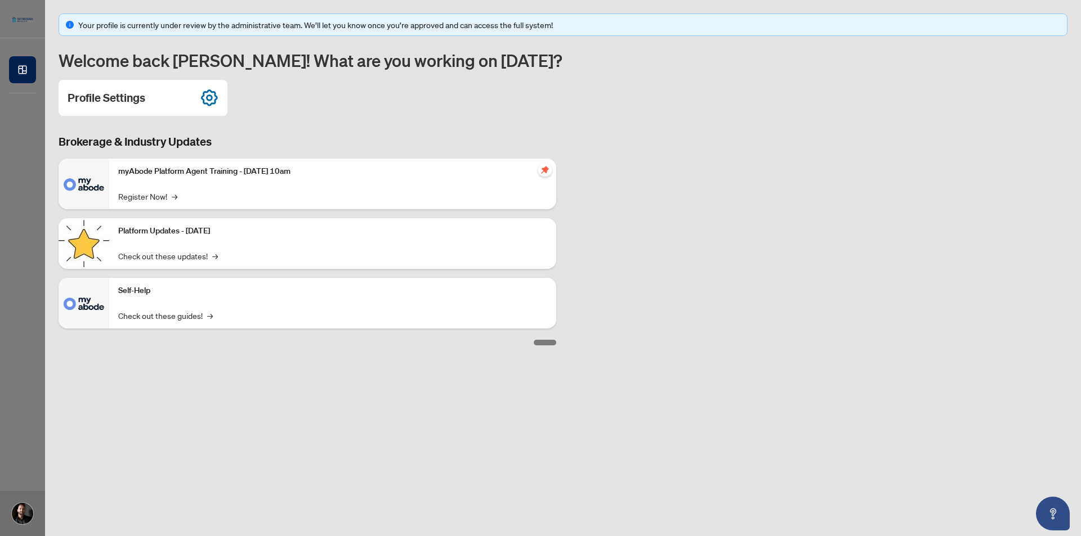
click at [651, 152] on div "Brokerage & Industry Updates myAbode Platform Agent Training - [DATE] 10am Regi…" at bounding box center [563, 240] width 1022 height 212
click at [290, 111] on div "Profile Settings" at bounding box center [563, 98] width 1009 height 36
drag, startPoint x: 350, startPoint y: 24, endPoint x: 545, endPoint y: 20, distance: 194.8
click at [545, 20] on div "Your profile is currently under review by the administrative team. We’ll let yo…" at bounding box center [569, 25] width 982 height 12
click at [677, 72] on div "Your profile is currently under review by the administrative team. We’ll let yo…" at bounding box center [563, 180] width 1009 height 332
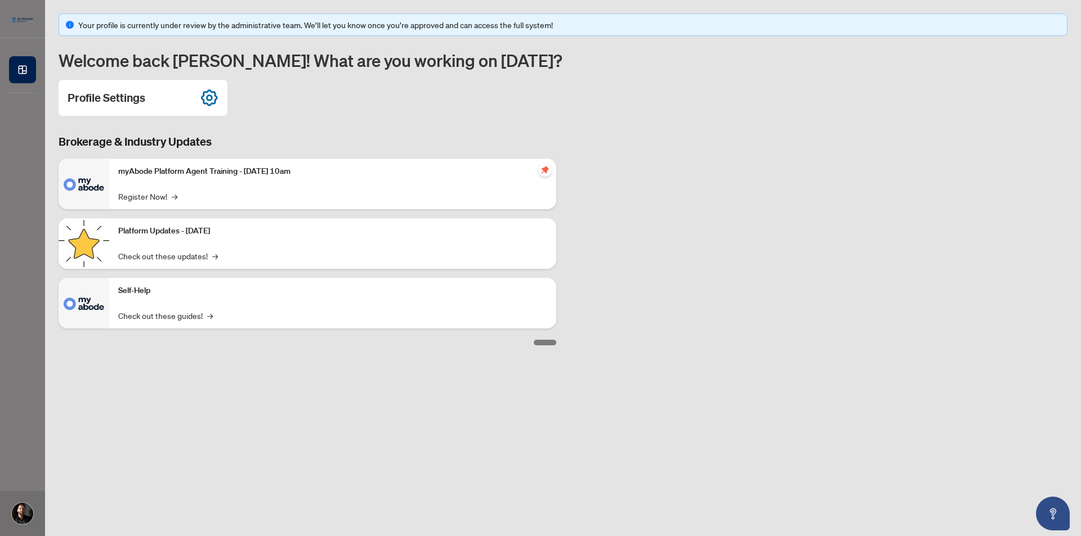
click at [733, 476] on main "Your profile is currently under review by the administrative team. We’ll let yo…" at bounding box center [563, 268] width 1036 height 536
click at [1004, 182] on div "Brokerage & Industry Updates myAbode Platform Agent Training - [DATE] 10am Regi…" at bounding box center [563, 240] width 1022 height 212
click at [823, 293] on div "Brokerage & Industry Updates myAbode Platform Agent Training - [DATE] 10am Regi…" at bounding box center [563, 240] width 1022 height 212
drag, startPoint x: 669, startPoint y: 256, endPoint x: 669, endPoint y: 175, distance: 81.1
click at [669, 255] on div "Brokerage & Industry Updates myAbode Platform Agent Training - [DATE] 10am Regi…" at bounding box center [563, 240] width 1022 height 212
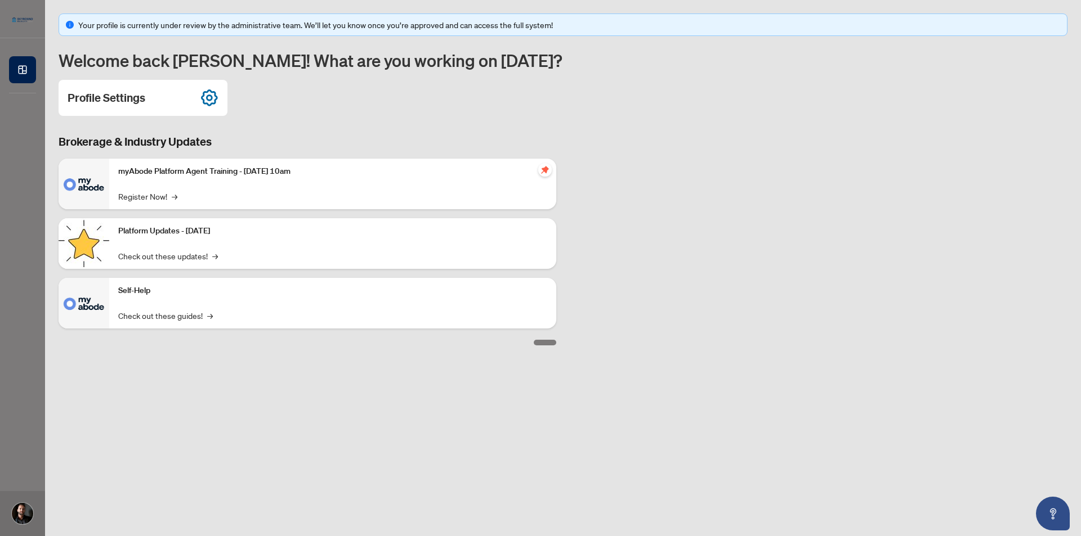
drag, startPoint x: 744, startPoint y: 213, endPoint x: 745, endPoint y: 175, distance: 38.3
click at [744, 193] on div "Brokerage & Industry Updates myAbode Platform Agent Training - [DATE] 10am Regi…" at bounding box center [563, 240] width 1022 height 212
drag, startPoint x: 757, startPoint y: 146, endPoint x: 692, endPoint y: 71, distance: 98.2
click at [753, 145] on div "Brokerage & Industry Updates myAbode Platform Agent Training - [DATE] 10am Regi…" at bounding box center [563, 240] width 1022 height 212
click at [840, 186] on div "Brokerage & Industry Updates myAbode Platform Agent Training - [DATE] 10am Regi…" at bounding box center [563, 240] width 1022 height 212
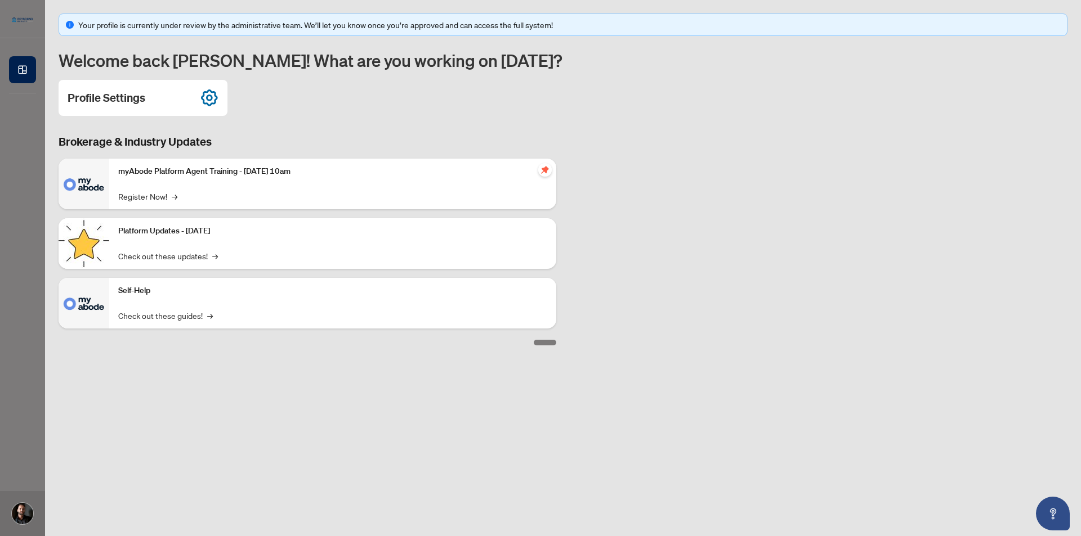
click at [334, 373] on main "Your profile is currently under review by the administrative team. We’ll let yo…" at bounding box center [563, 268] width 1036 height 536
click at [383, 445] on main "Your profile is currently under review by the administrative team. We’ll let yo…" at bounding box center [563, 268] width 1036 height 536
click at [155, 493] on main "Your profile is currently under review by the administrative team. We’ll let yo…" at bounding box center [563, 268] width 1036 height 536
click at [269, 428] on main "Your profile is currently under review by the administrative team. We’ll let yo…" at bounding box center [563, 268] width 1036 height 536
click at [829, 258] on div "Brokerage & Industry Updates myAbode Platform Agent Training - [DATE] 10am Regi…" at bounding box center [563, 240] width 1022 height 212
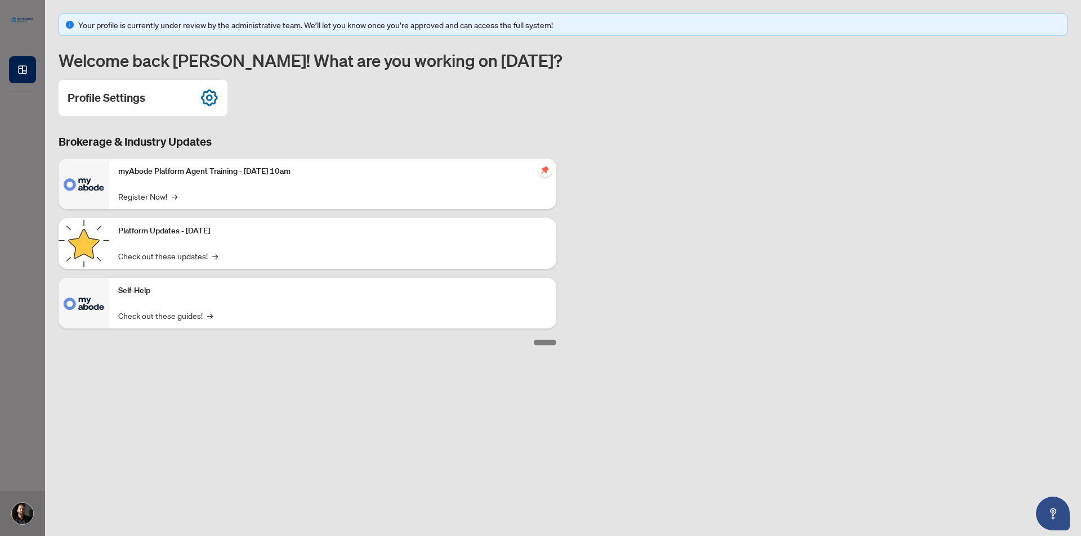
click at [823, 83] on div "Profile Settings" at bounding box center [563, 98] width 1009 height 36
